Goal: Browse casually: Explore the website without a specific task or goal

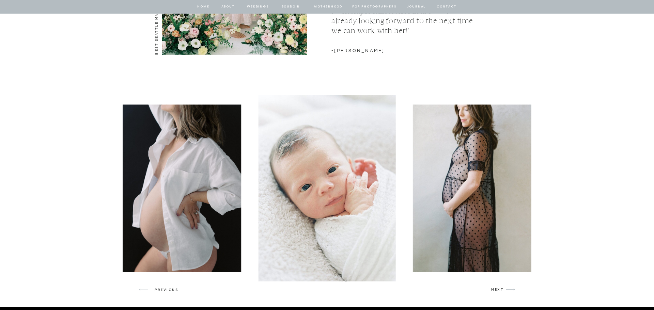
scroll to position [863, 0]
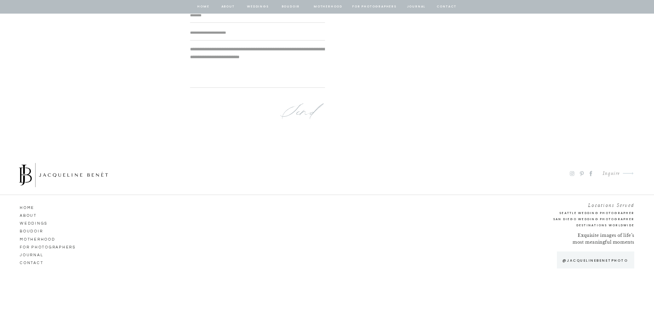
scroll to position [4198, 0]
